Goal: Information Seeking & Learning: Stay updated

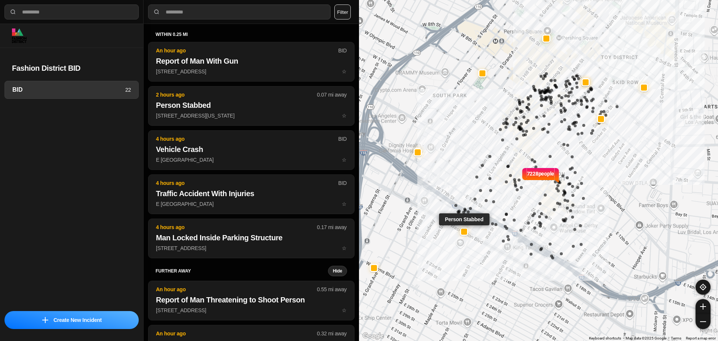
select select "*"
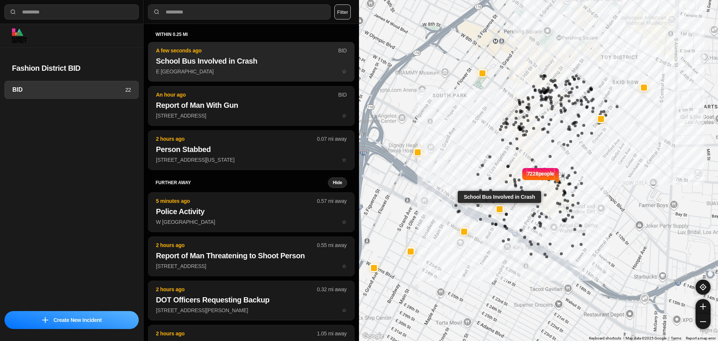
click at [255, 64] on h2 "School Bus Involved in Crash" at bounding box center [251, 61] width 191 height 10
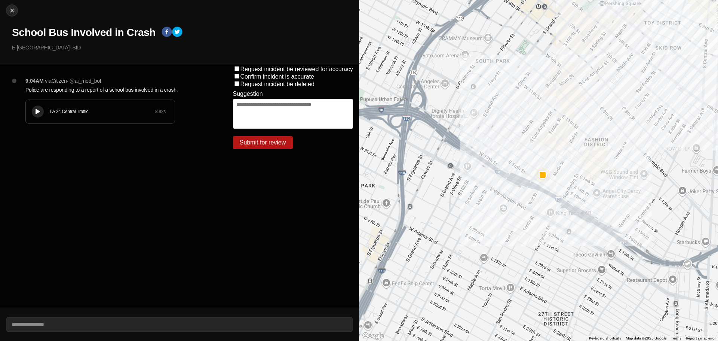
click at [33, 110] on button at bounding box center [38, 112] width 12 height 12
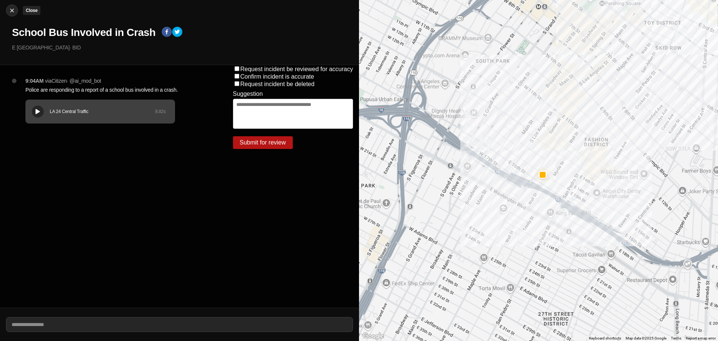
click at [11, 11] on img at bounding box center [11, 10] width 7 height 7
select select "*"
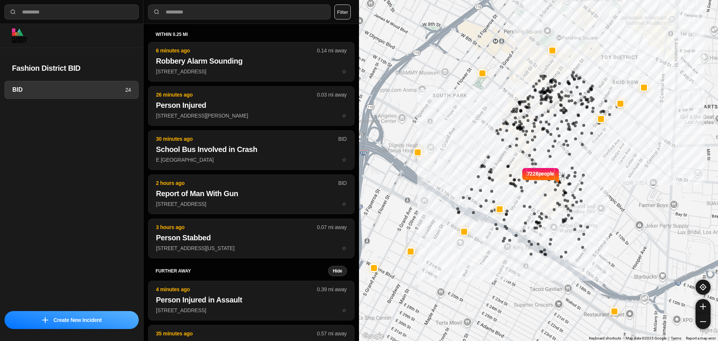
select select "*"
